Goal: Information Seeking & Learning: Learn about a topic

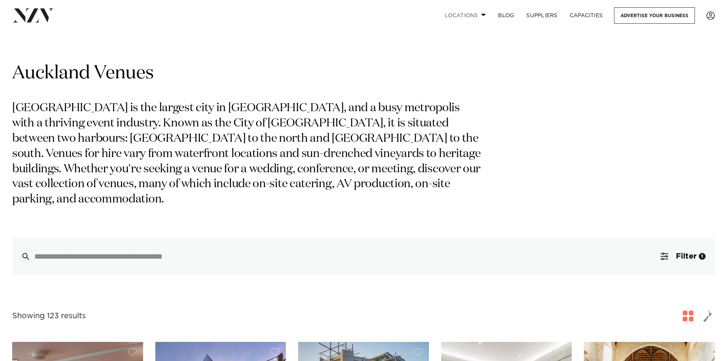
click at [468, 16] on link "Locations" at bounding box center [464, 15] width 53 height 16
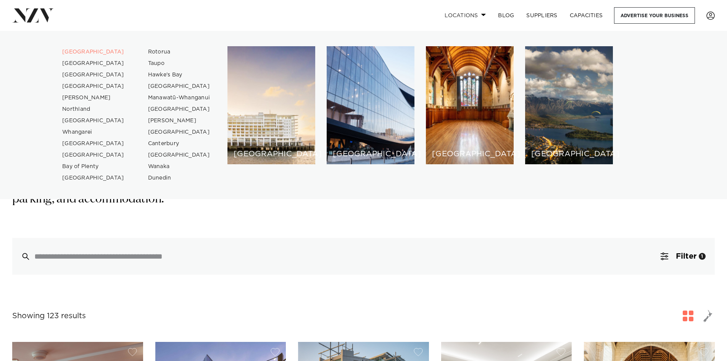
click at [468, 16] on link "Locations" at bounding box center [464, 15] width 53 height 16
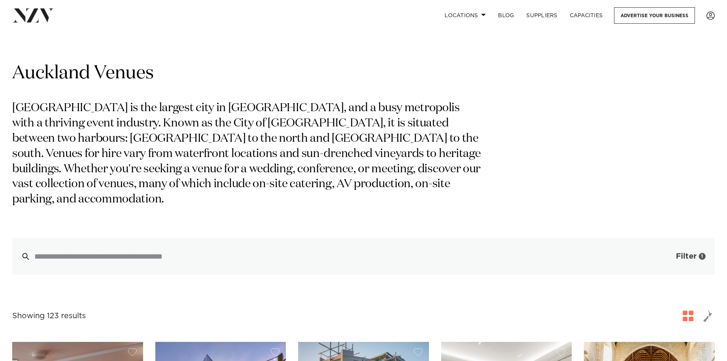
click at [669, 242] on button "Filter 1" at bounding box center [682, 256] width 63 height 37
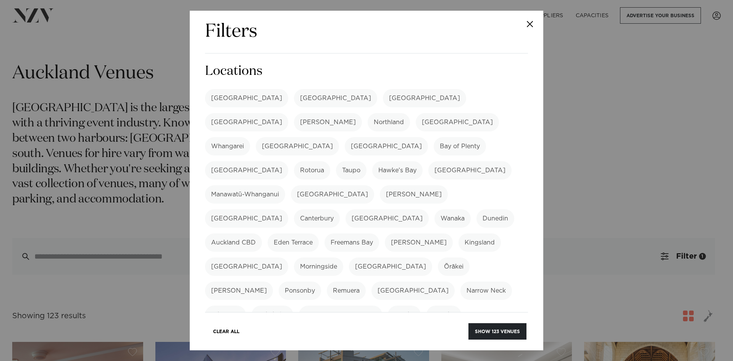
click at [238, 99] on label "[GEOGRAPHIC_DATA]" at bounding box center [246, 98] width 83 height 18
click at [234, 100] on label "[GEOGRAPHIC_DATA]" at bounding box center [246, 98] width 83 height 18
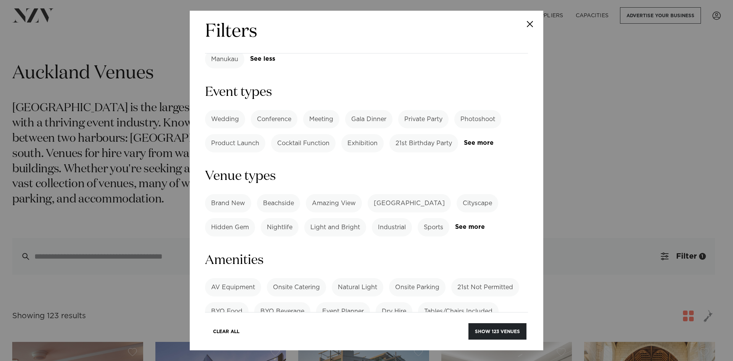
scroll to position [267, 0]
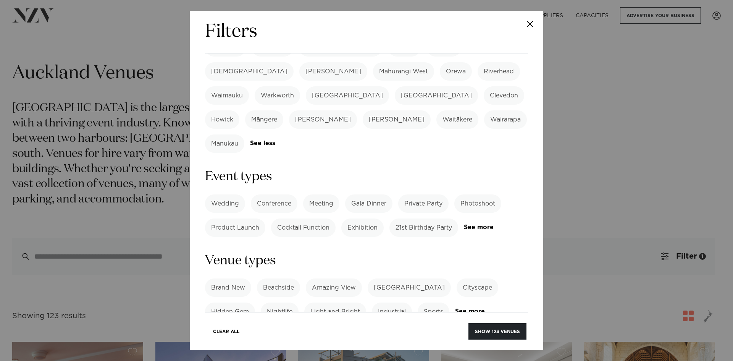
drag, startPoint x: 325, startPoint y: 144, endPoint x: 328, endPoint y: 139, distance: 5.8
click at [324, 218] on label "Cocktail Function" at bounding box center [303, 227] width 64 height 18
click at [364, 194] on label "Gala Dinner" at bounding box center [368, 203] width 47 height 18
click at [313, 218] on label "Cocktail Function" at bounding box center [303, 227] width 64 height 18
click at [464, 224] on link "See more" at bounding box center [494, 227] width 60 height 6
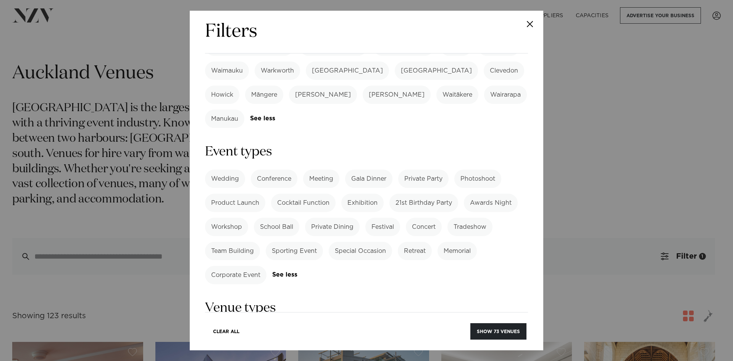
scroll to position [305, 0]
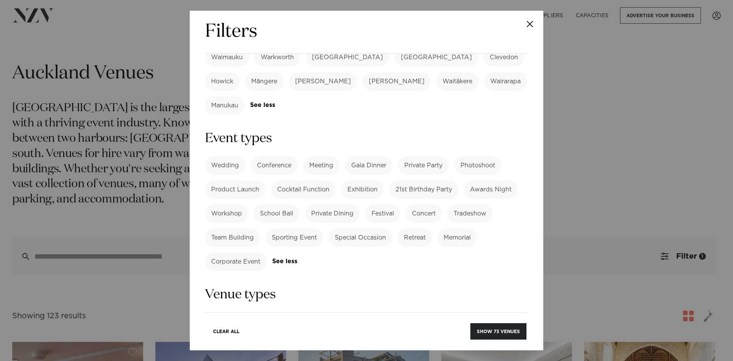
click at [240, 252] on label "Corporate Event" at bounding box center [235, 261] width 61 height 18
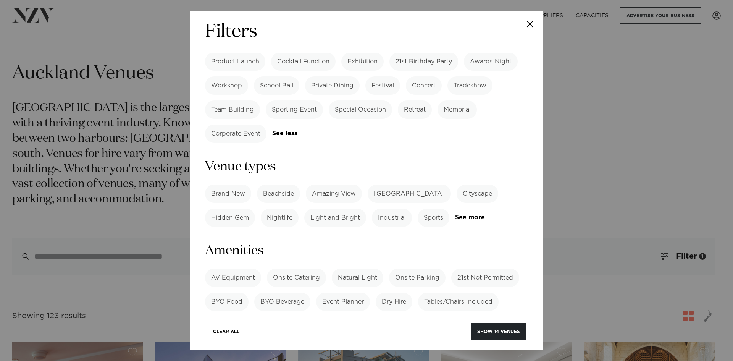
scroll to position [458, 0]
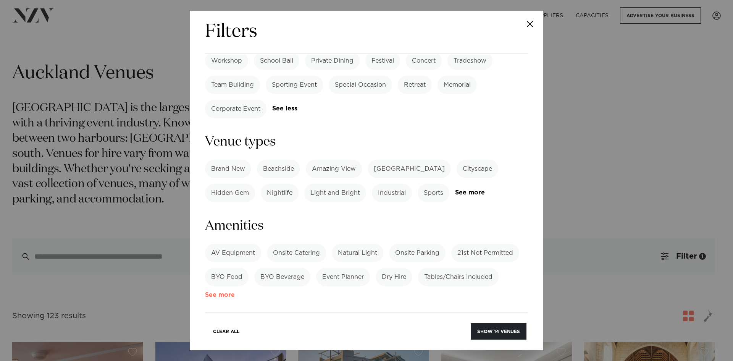
click at [213, 292] on link "See more" at bounding box center [235, 295] width 60 height 6
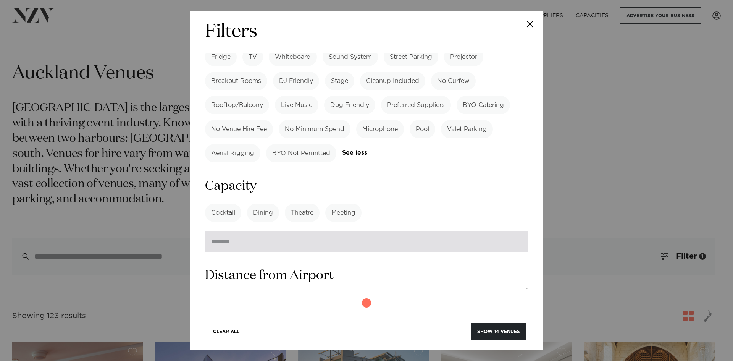
scroll to position [763, 0]
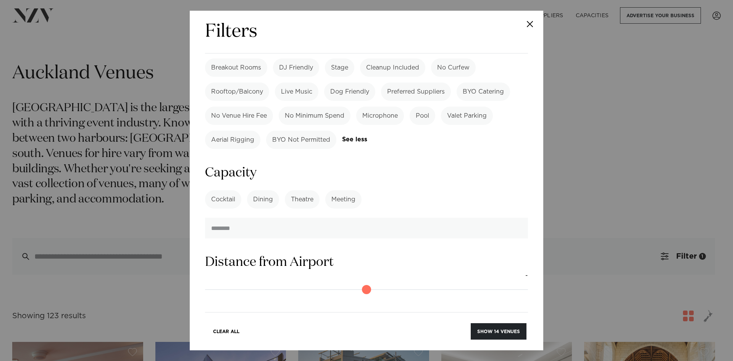
click at [226, 190] on label "Cocktail" at bounding box center [223, 199] width 36 height 18
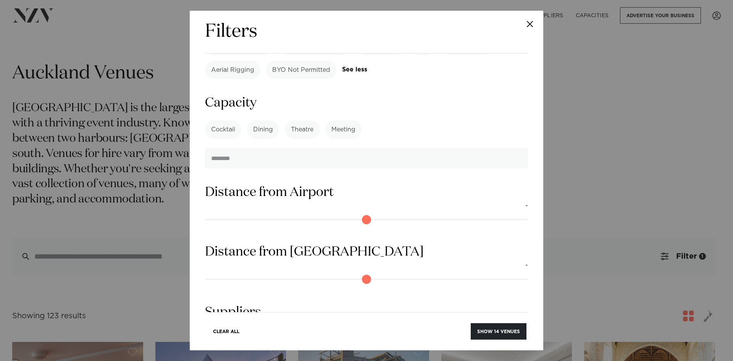
scroll to position [849, 0]
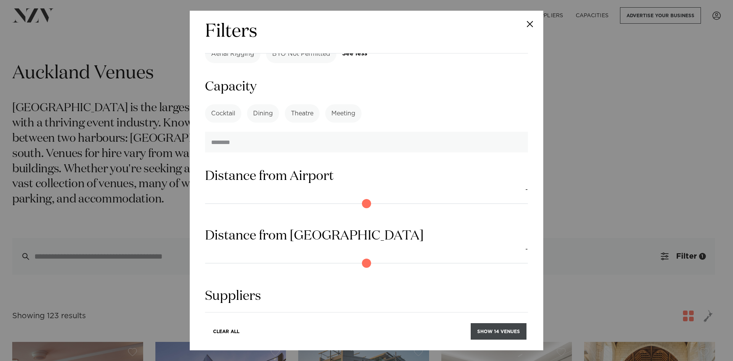
click at [492, 328] on button "Show 14 venues" at bounding box center [499, 331] width 56 height 16
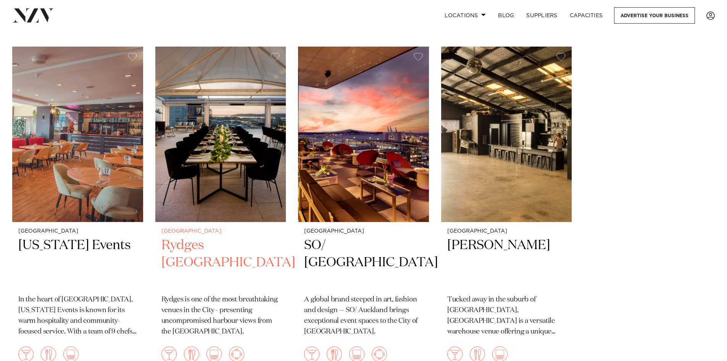
scroll to position [458, 0]
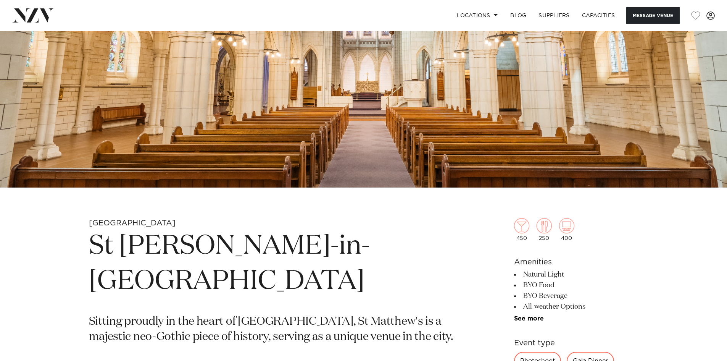
scroll to position [267, 0]
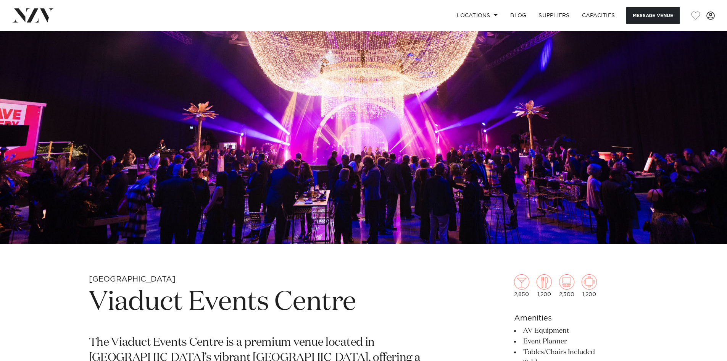
scroll to position [76, 0]
